Goal: Navigation & Orientation: Find specific page/section

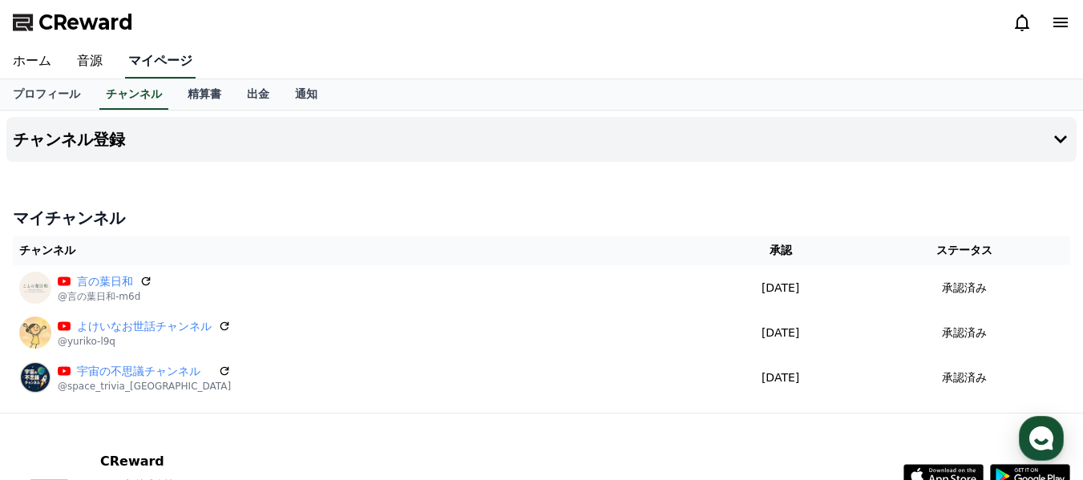
click at [147, 61] on link "マイページ" at bounding box center [160, 62] width 71 height 34
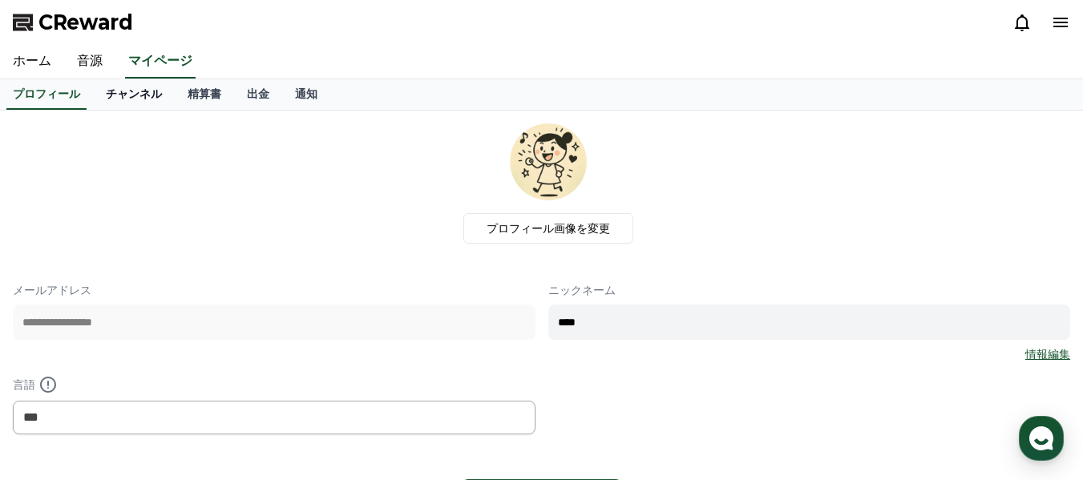
click at [105, 95] on link "チャンネル" at bounding box center [134, 94] width 82 height 30
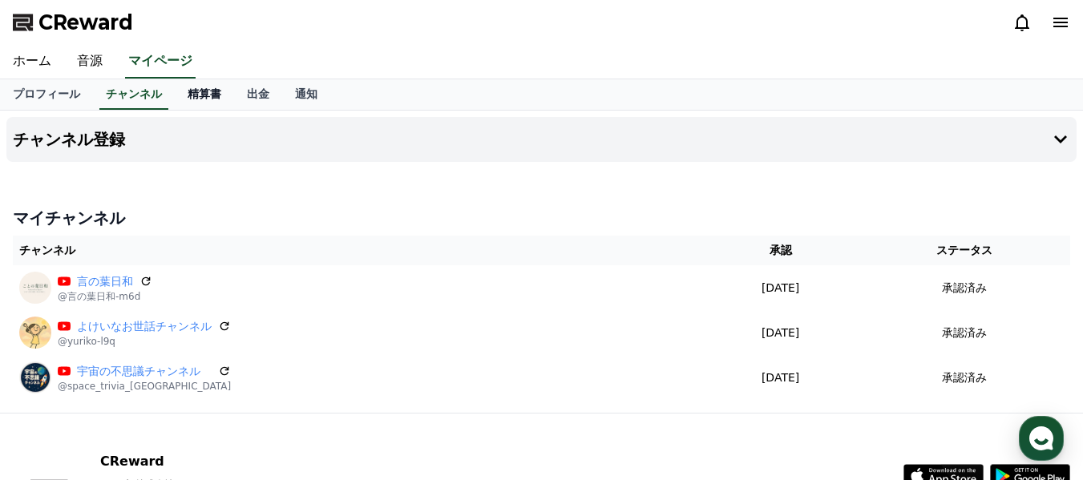
click at [182, 94] on link "精算書" at bounding box center [204, 94] width 59 height 30
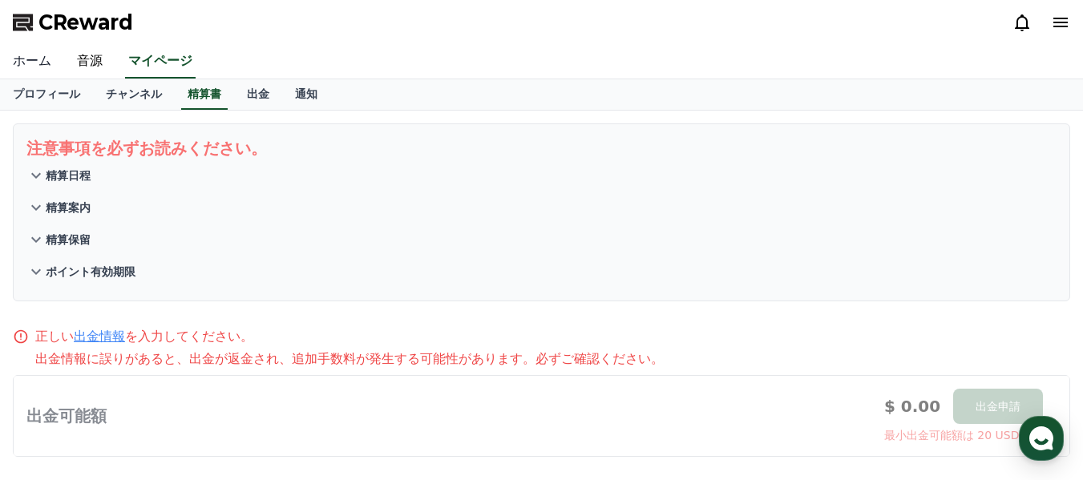
click at [16, 57] on link "ホーム" at bounding box center [32, 62] width 64 height 34
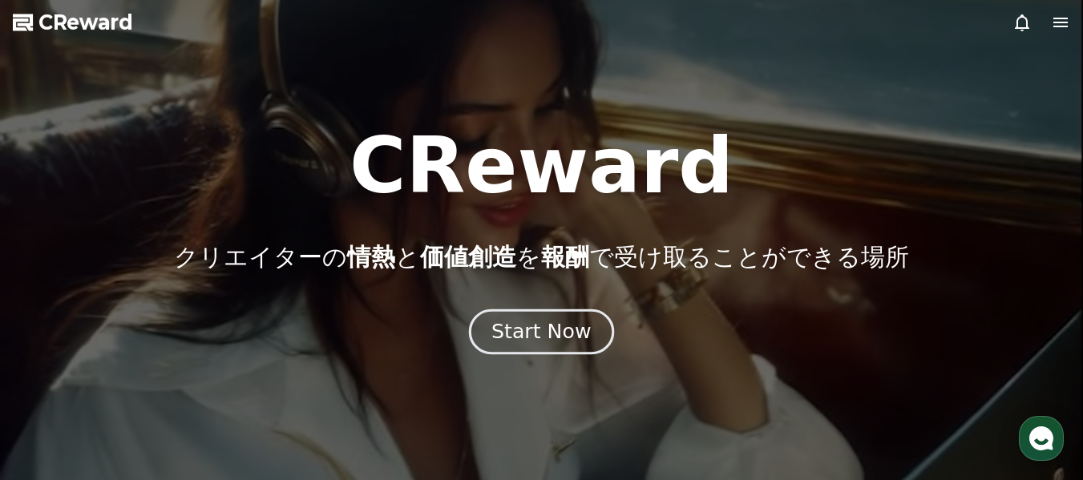
click at [540, 326] on div "Start Now" at bounding box center [541, 331] width 99 height 27
